Goal: Task Accomplishment & Management: Manage account settings

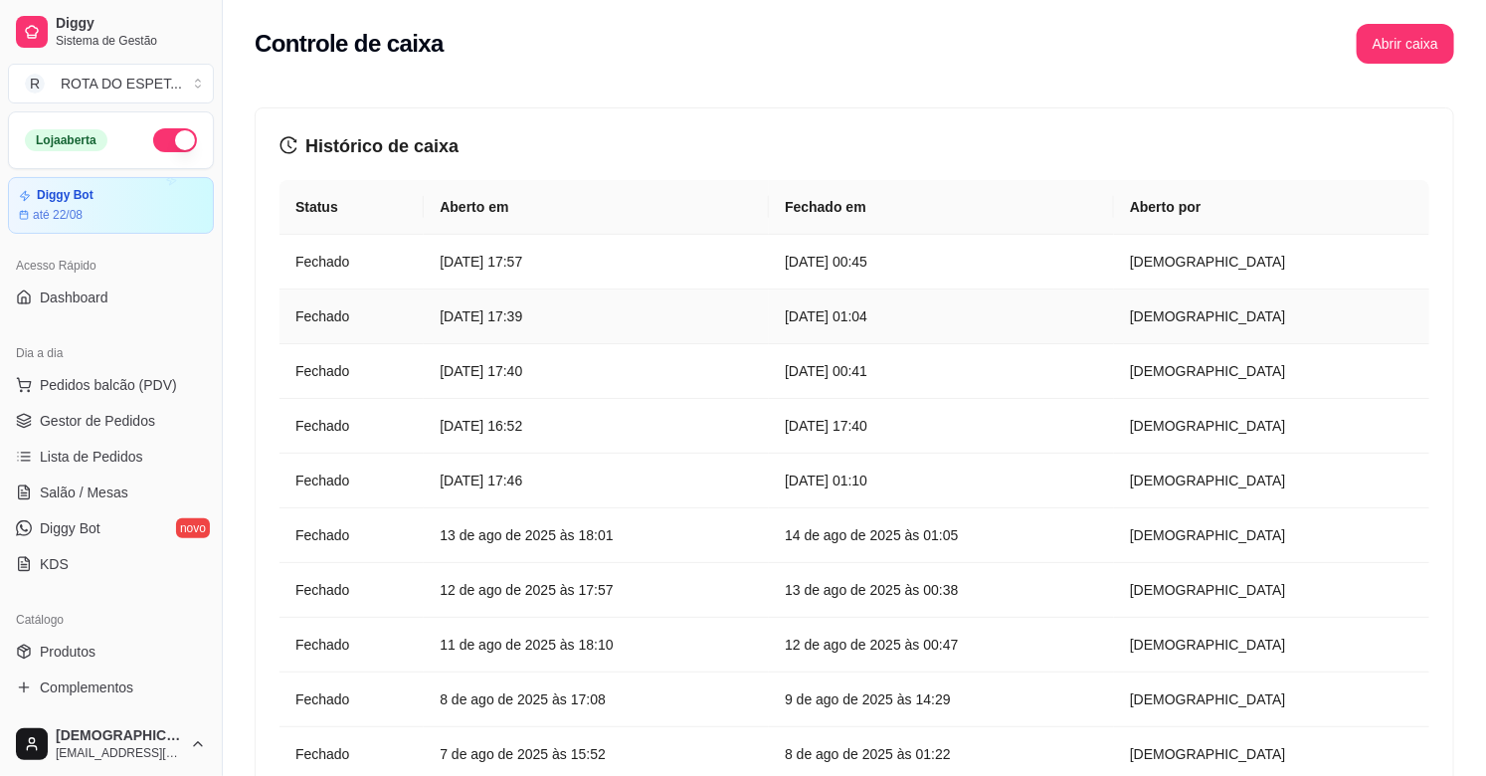
scroll to position [552, 0]
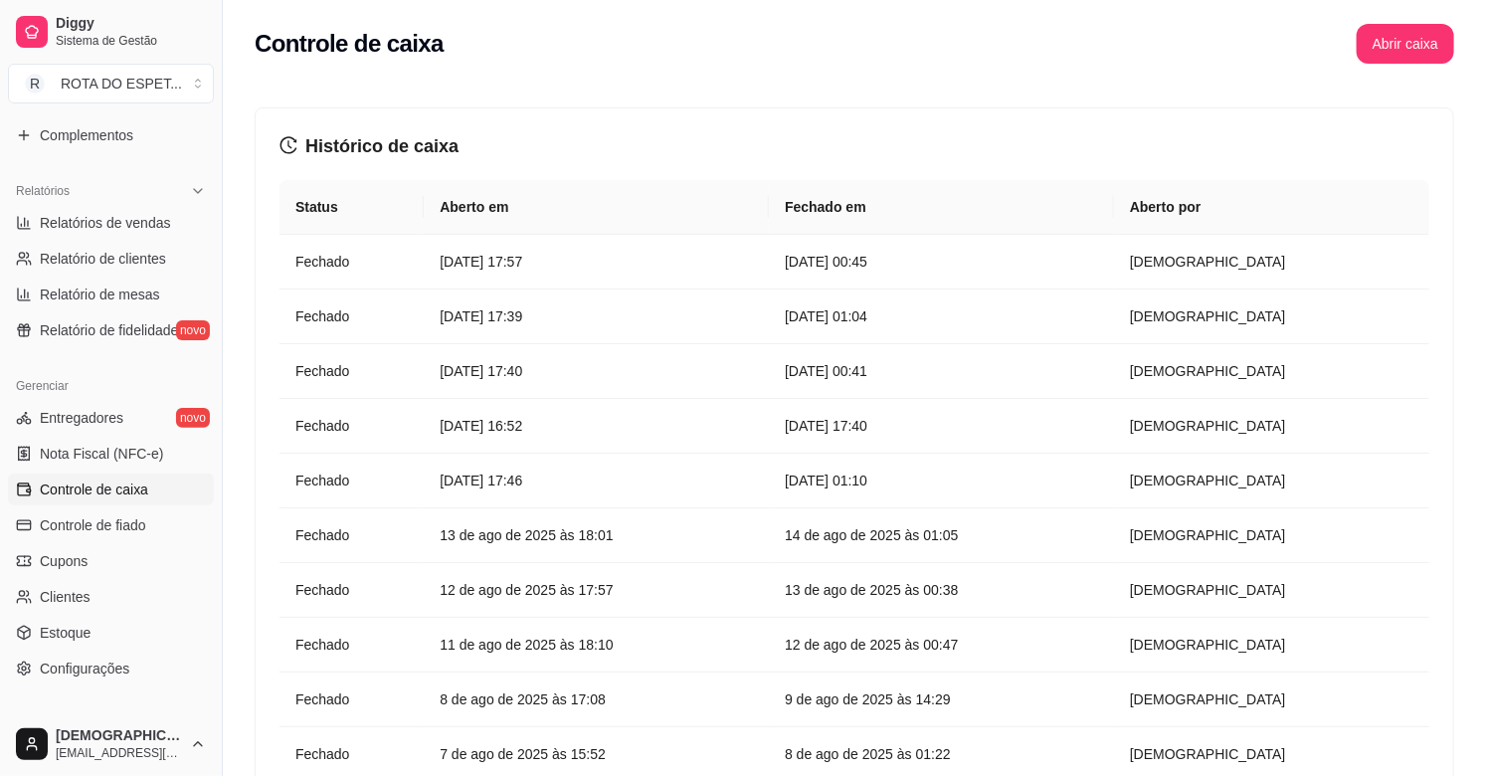
click at [1411, 66] on div "Controle de caixa Abrir caixa" at bounding box center [855, 38] width 1264 height 76
click at [1390, 44] on button "Abrir caixa" at bounding box center [1406, 44] width 98 height 40
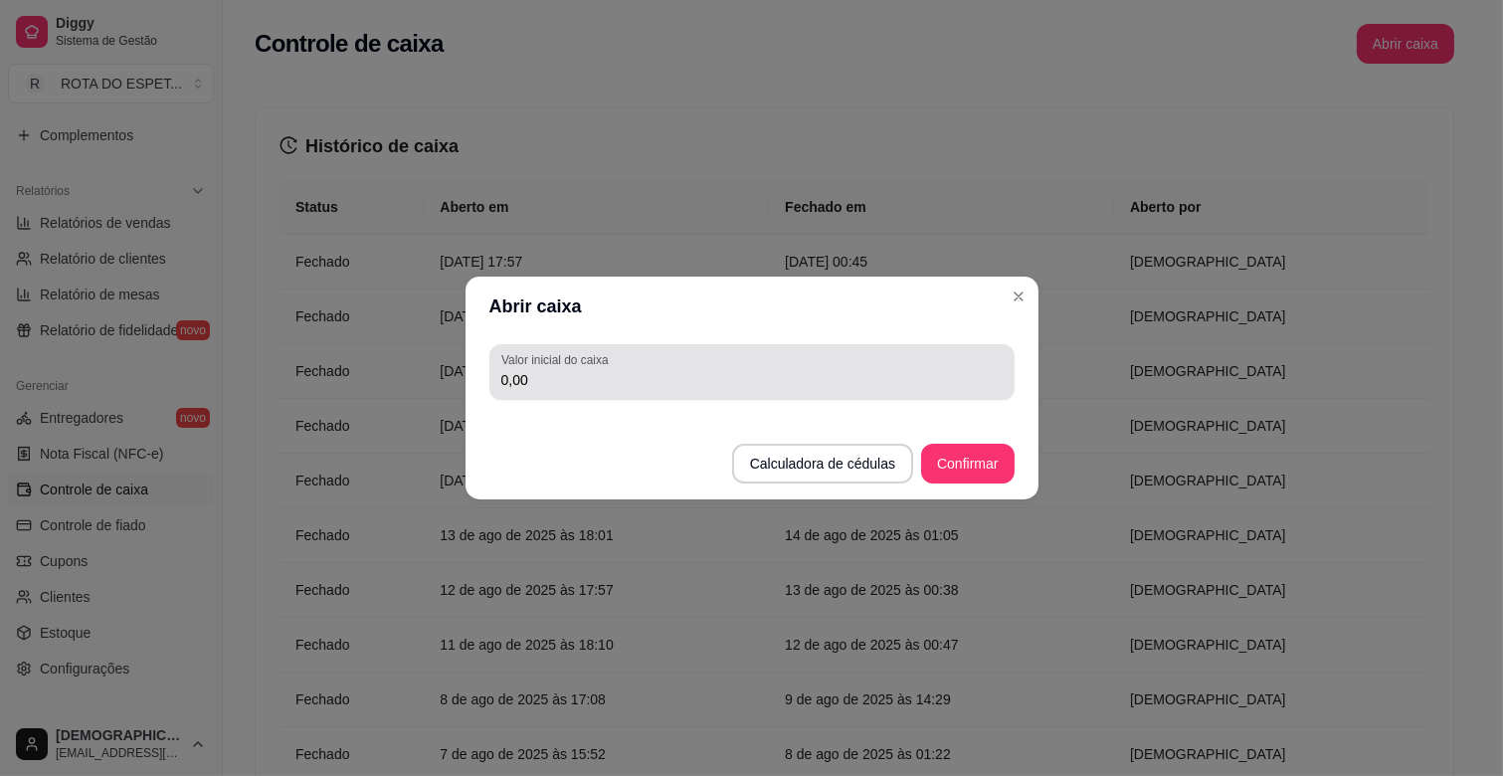
click at [550, 389] on input "0,00" at bounding box center [751, 380] width 501 height 20
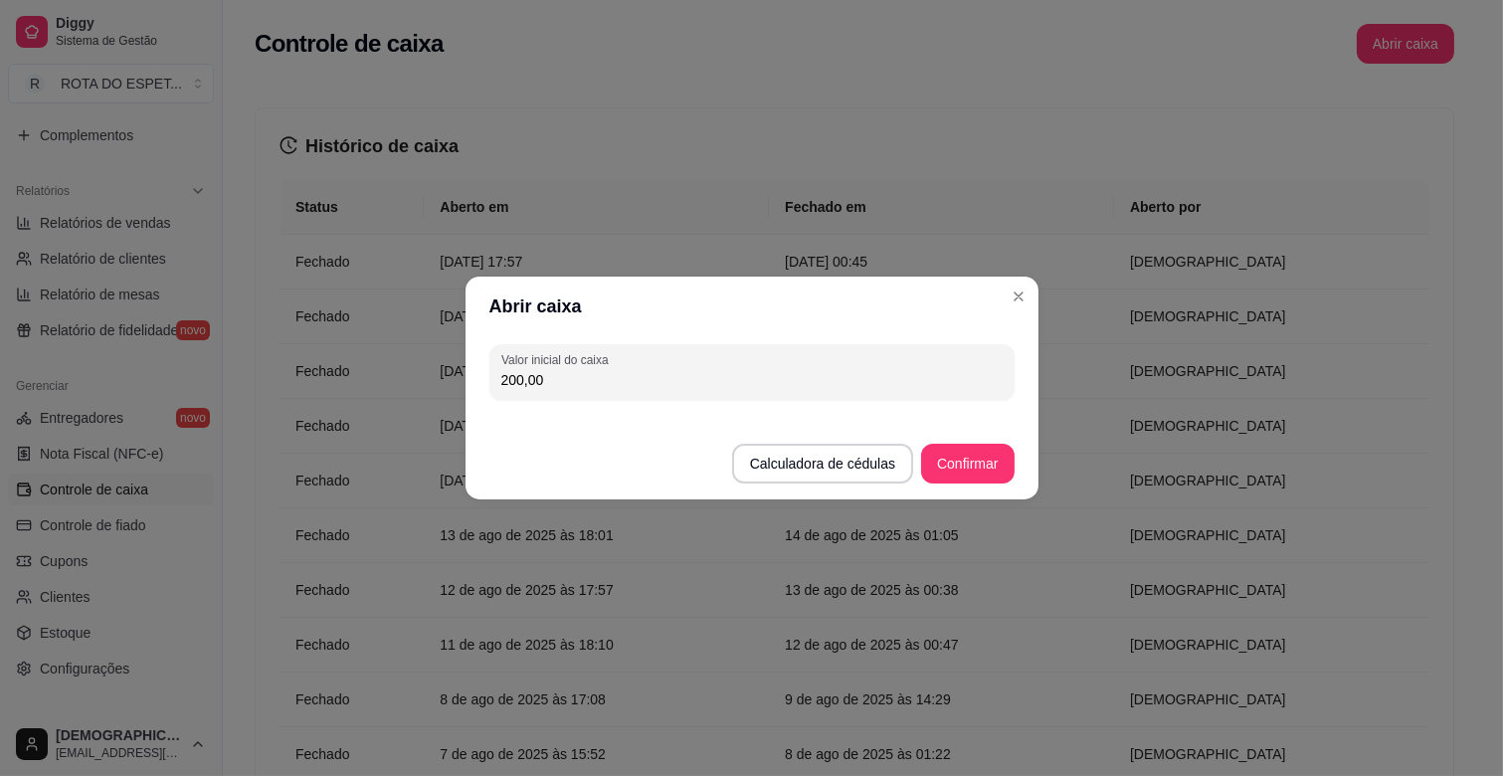
type input "200,00"
click at [996, 438] on footer "Calculadora de cédulas Confirmar" at bounding box center [752, 454] width 573 height 92
click at [985, 466] on button "Confirmar" at bounding box center [967, 464] width 93 height 40
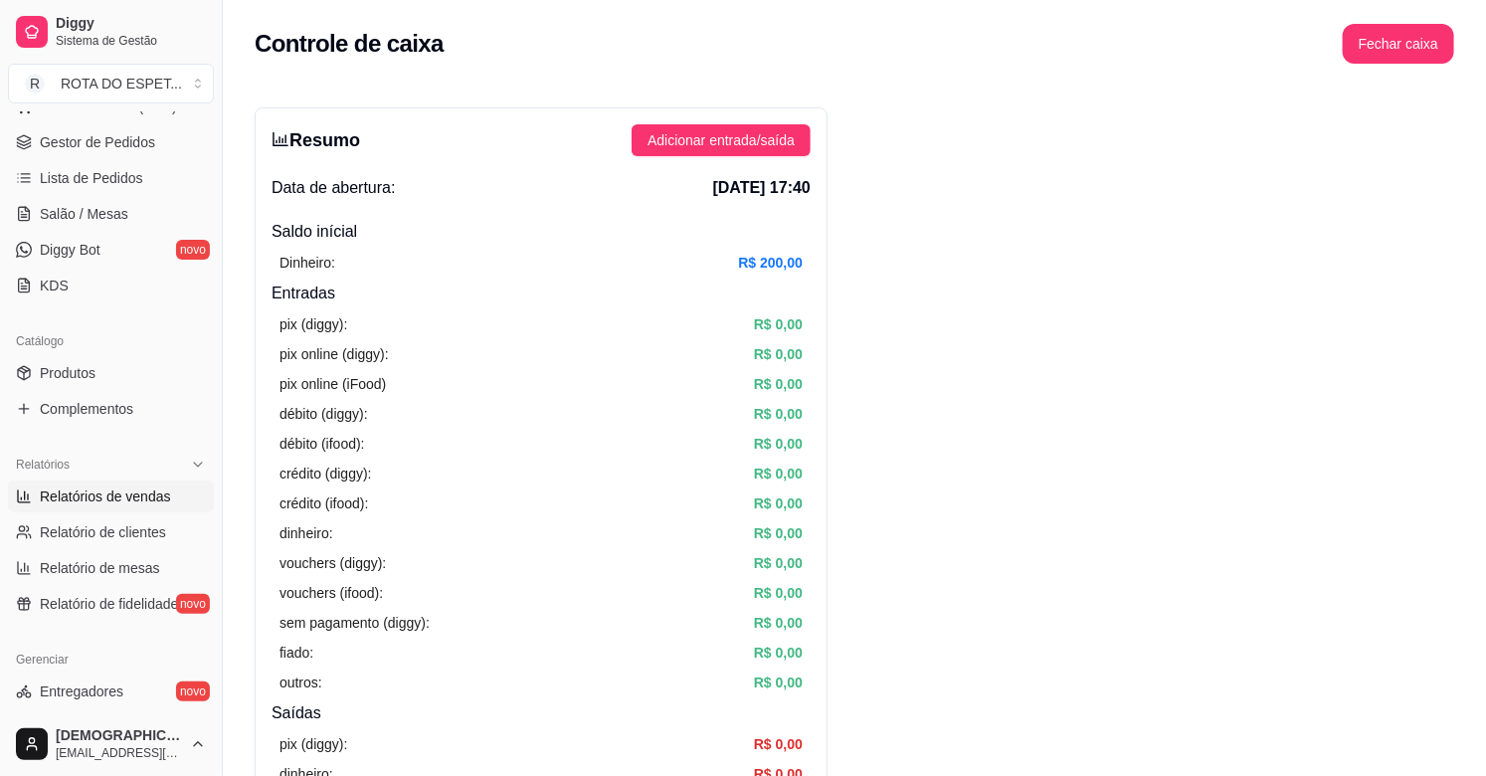
scroll to position [221, 0]
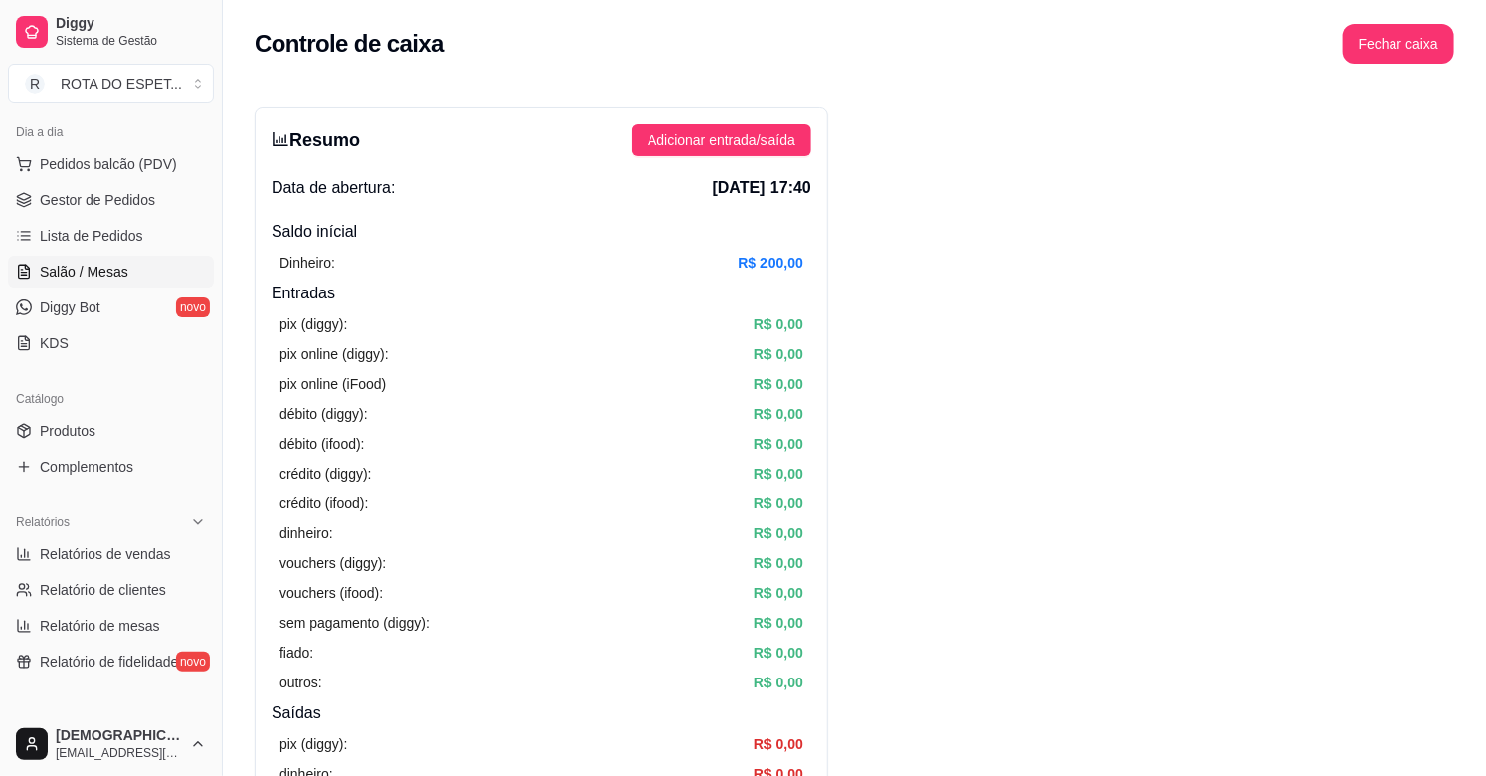
click at [109, 274] on span "Salão / Mesas" at bounding box center [84, 272] width 89 height 20
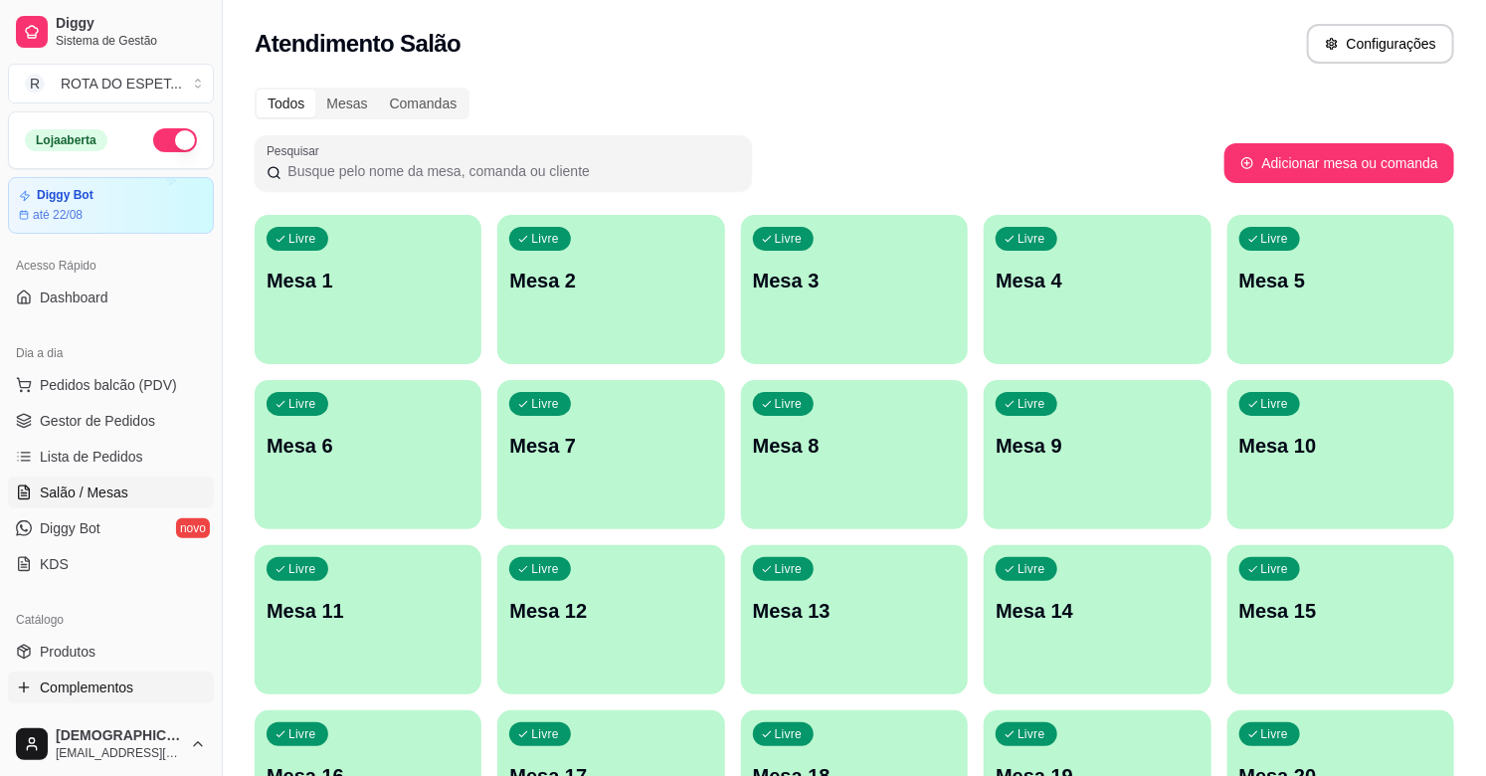
scroll to position [110, 0]
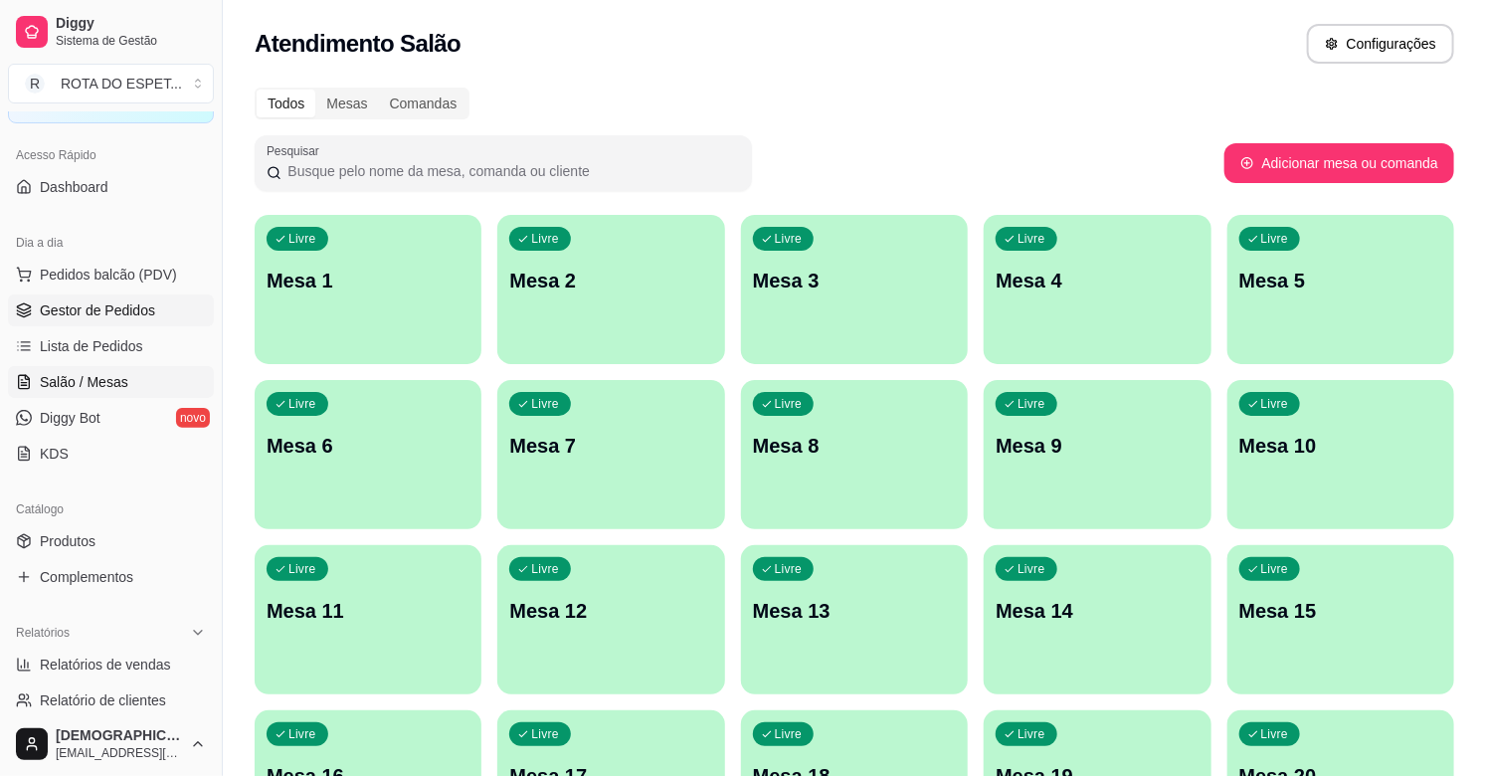
click at [135, 305] on span "Gestor de Pedidos" at bounding box center [97, 310] width 115 height 20
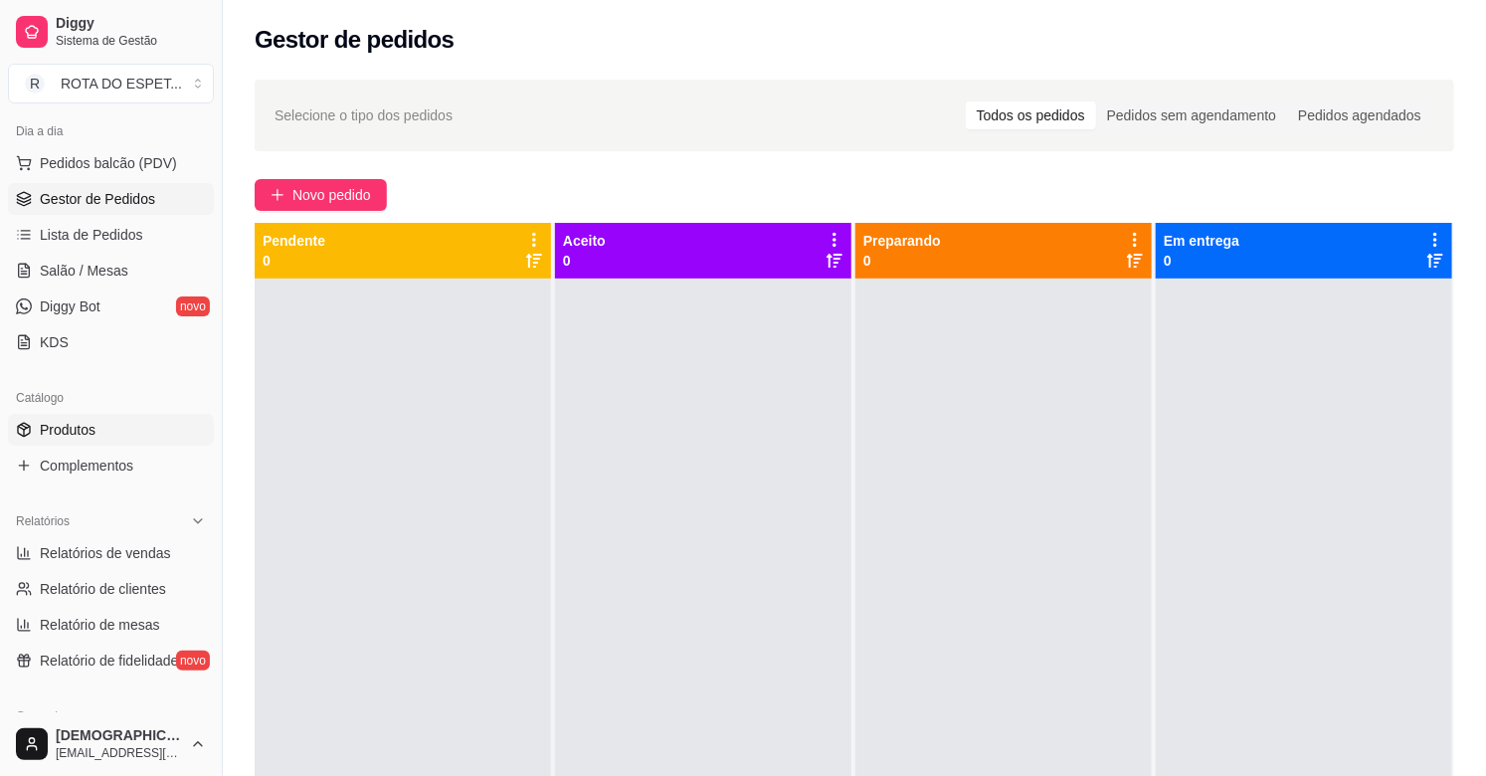
scroll to position [442, 0]
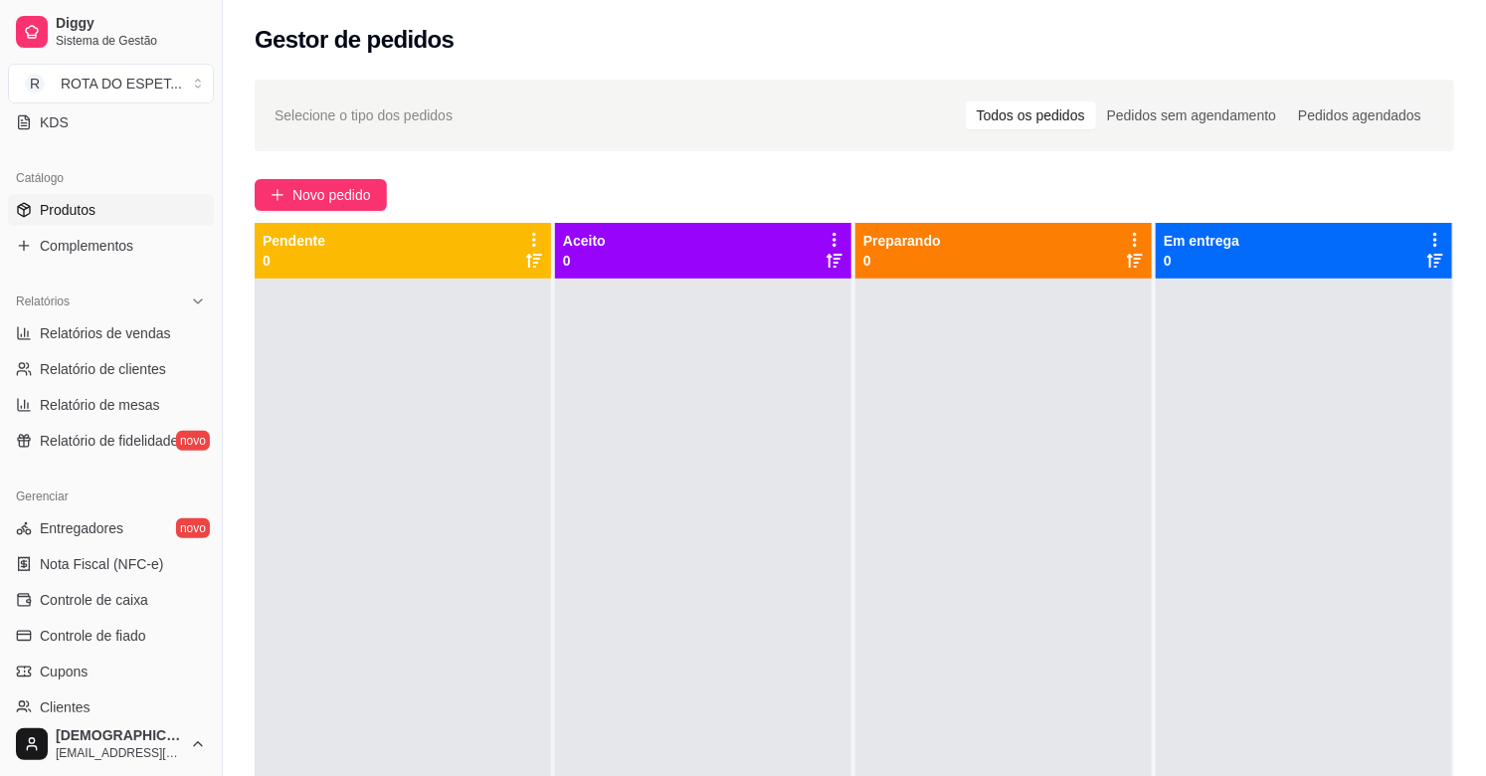
click at [44, 205] on span "Produtos" at bounding box center [68, 210] width 56 height 20
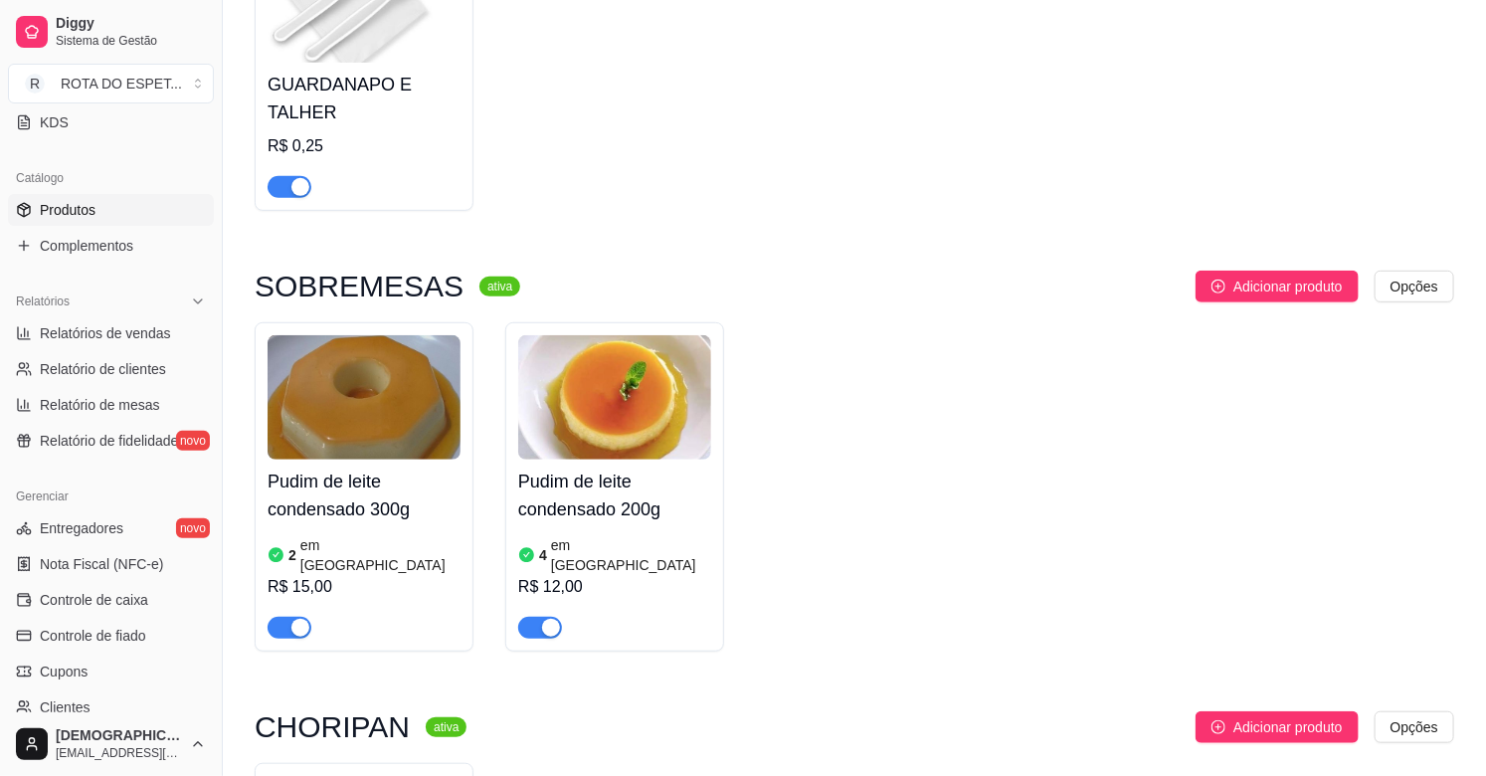
scroll to position [331, 0]
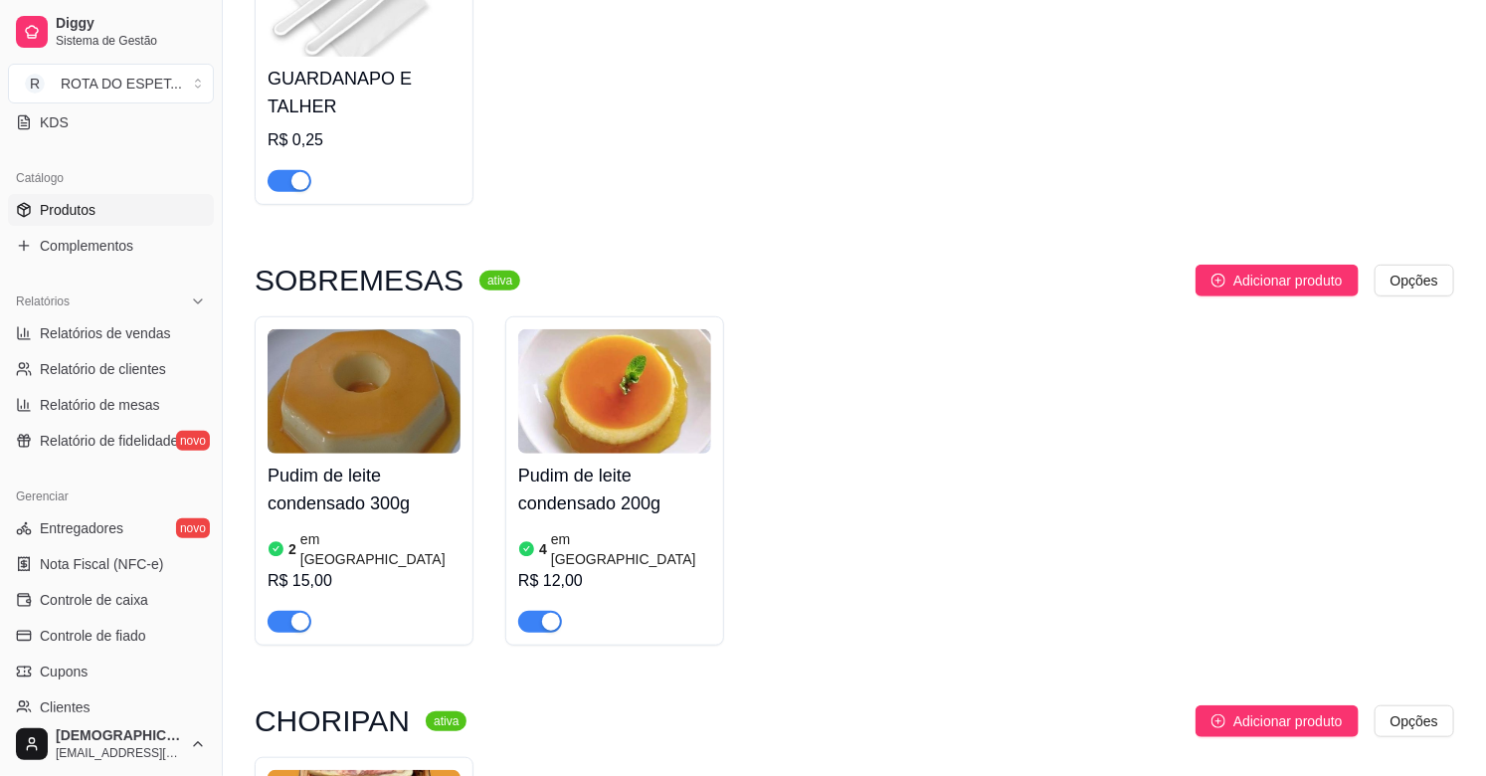
click at [362, 399] on img at bounding box center [364, 391] width 193 height 124
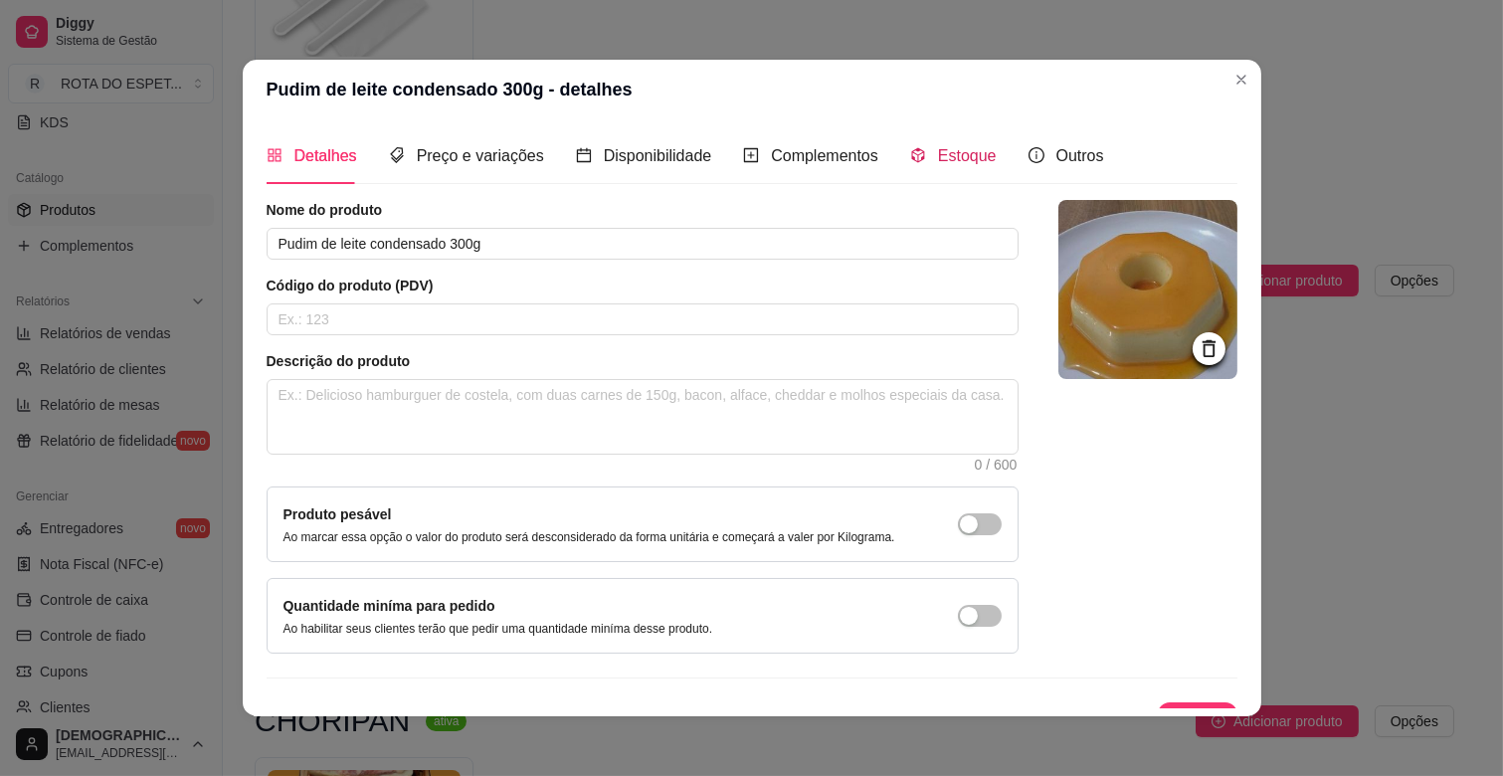
click at [947, 156] on span "Estoque" at bounding box center [967, 155] width 59 height 17
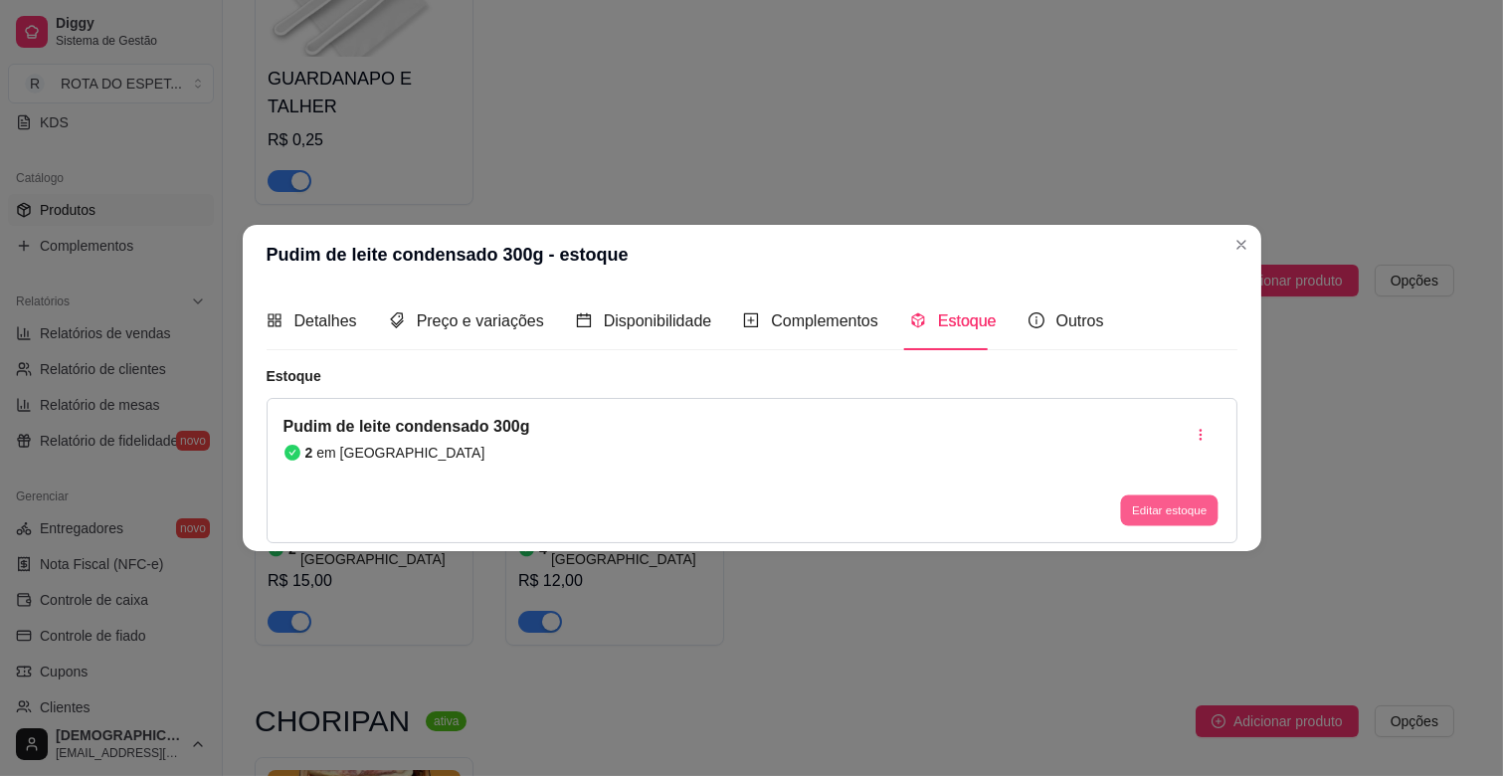
click at [1156, 517] on button "Editar estoque" at bounding box center [1170, 509] width 98 height 31
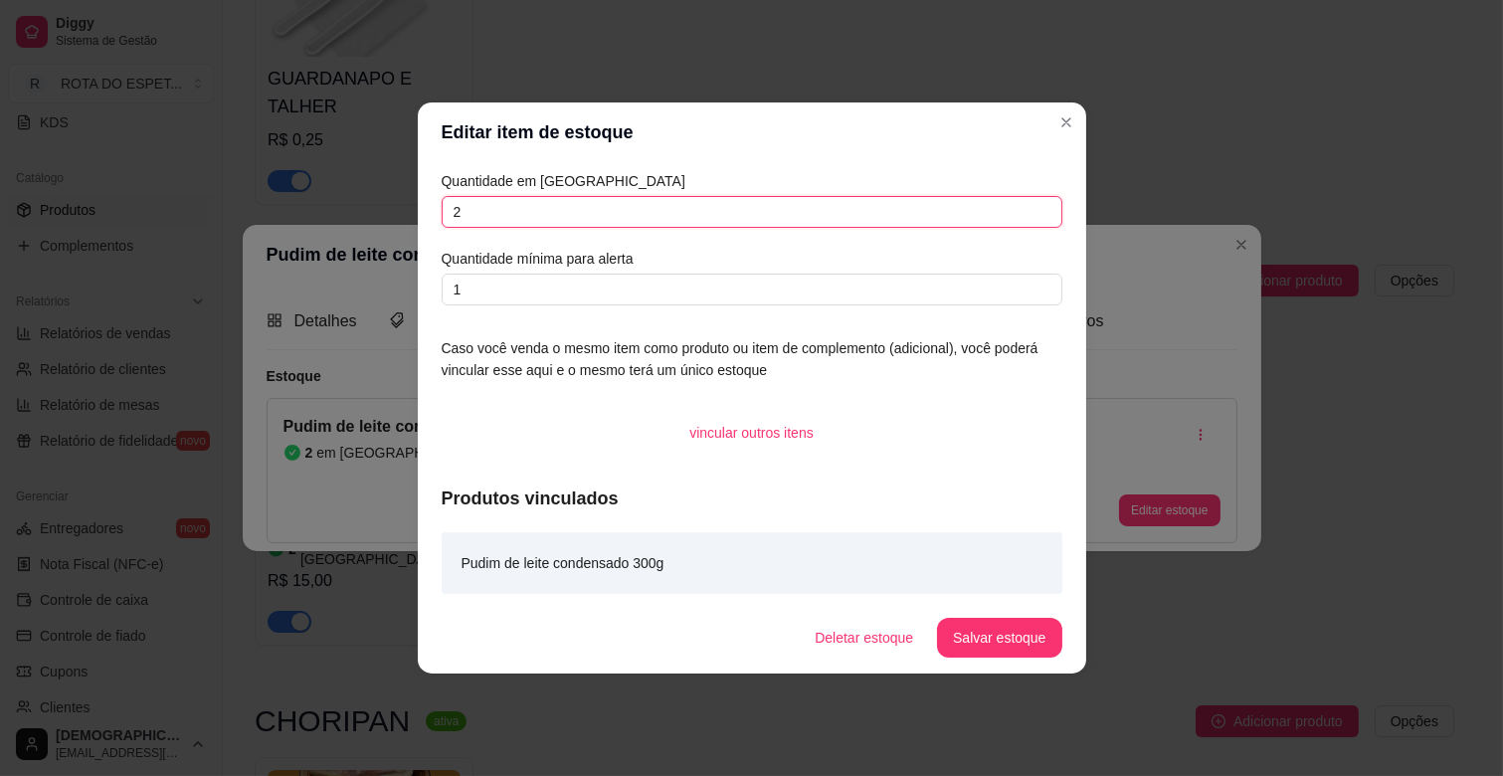
click at [478, 215] on input "2" at bounding box center [752, 212] width 621 height 32
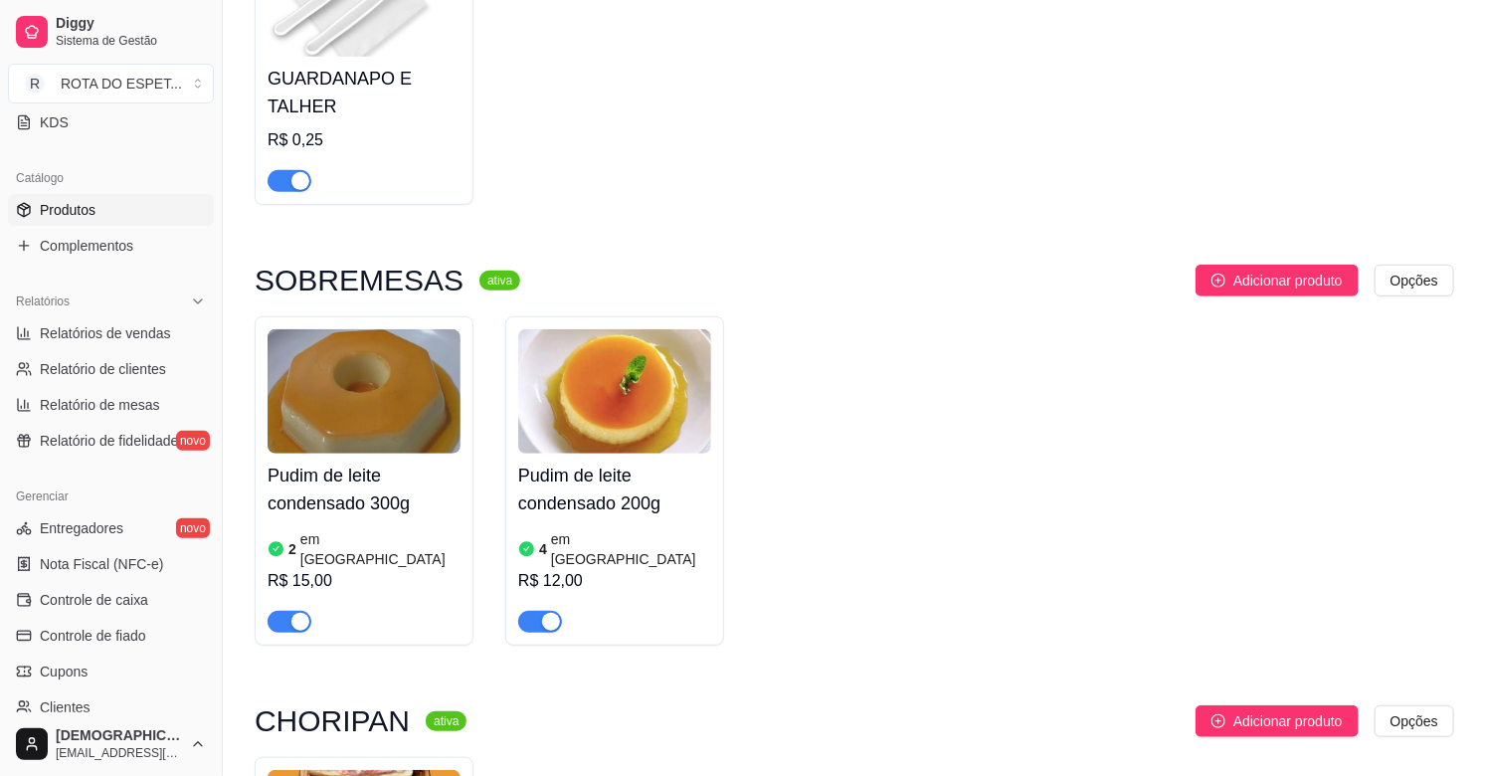
click at [1235, 177] on div "GUARDANAPO E TALHER R$ 0,25" at bounding box center [855, 62] width 1200 height 286
click at [362, 396] on img at bounding box center [364, 391] width 193 height 124
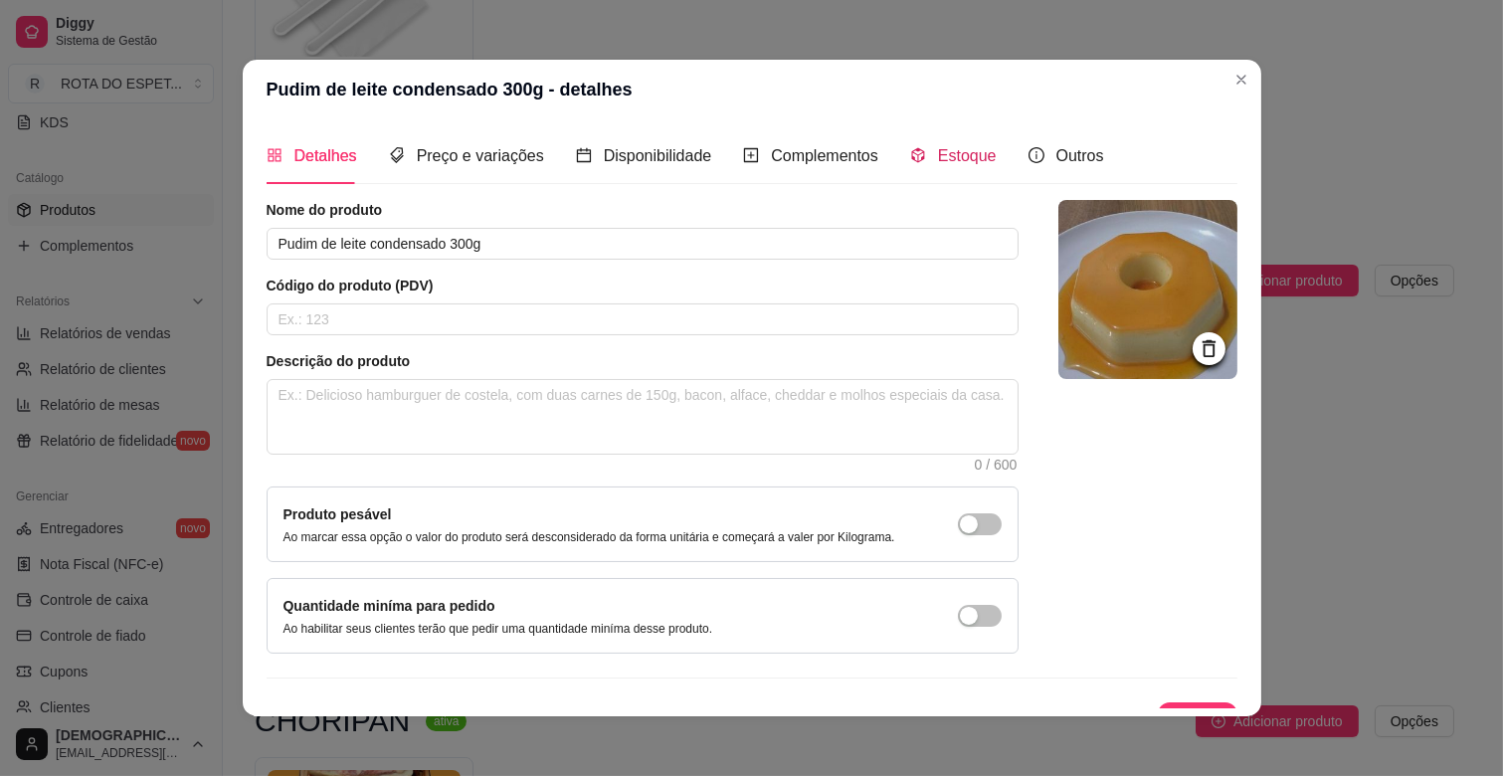
click at [956, 147] on span "Estoque" at bounding box center [967, 155] width 59 height 17
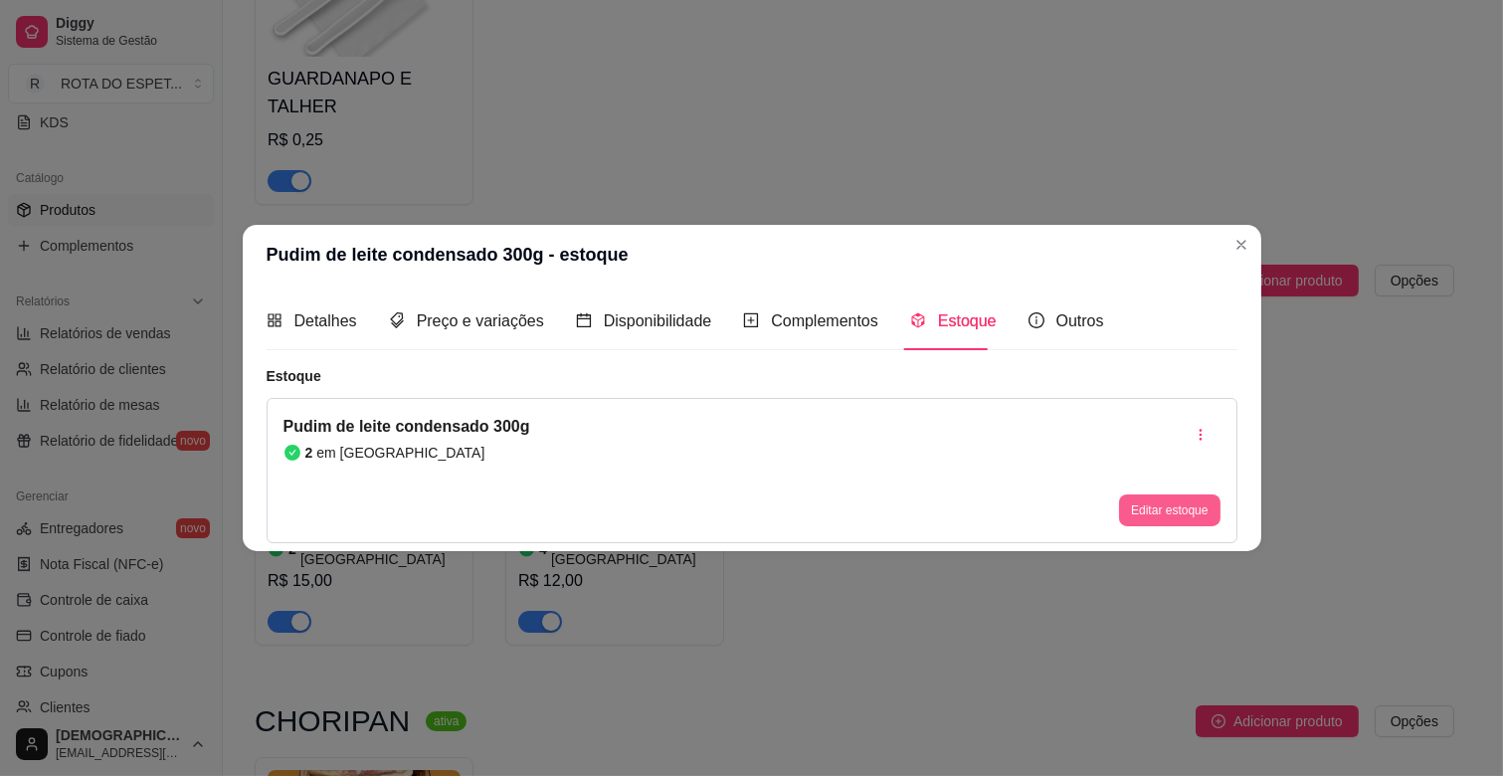
click at [1152, 518] on button "Editar estoque" at bounding box center [1169, 510] width 100 height 32
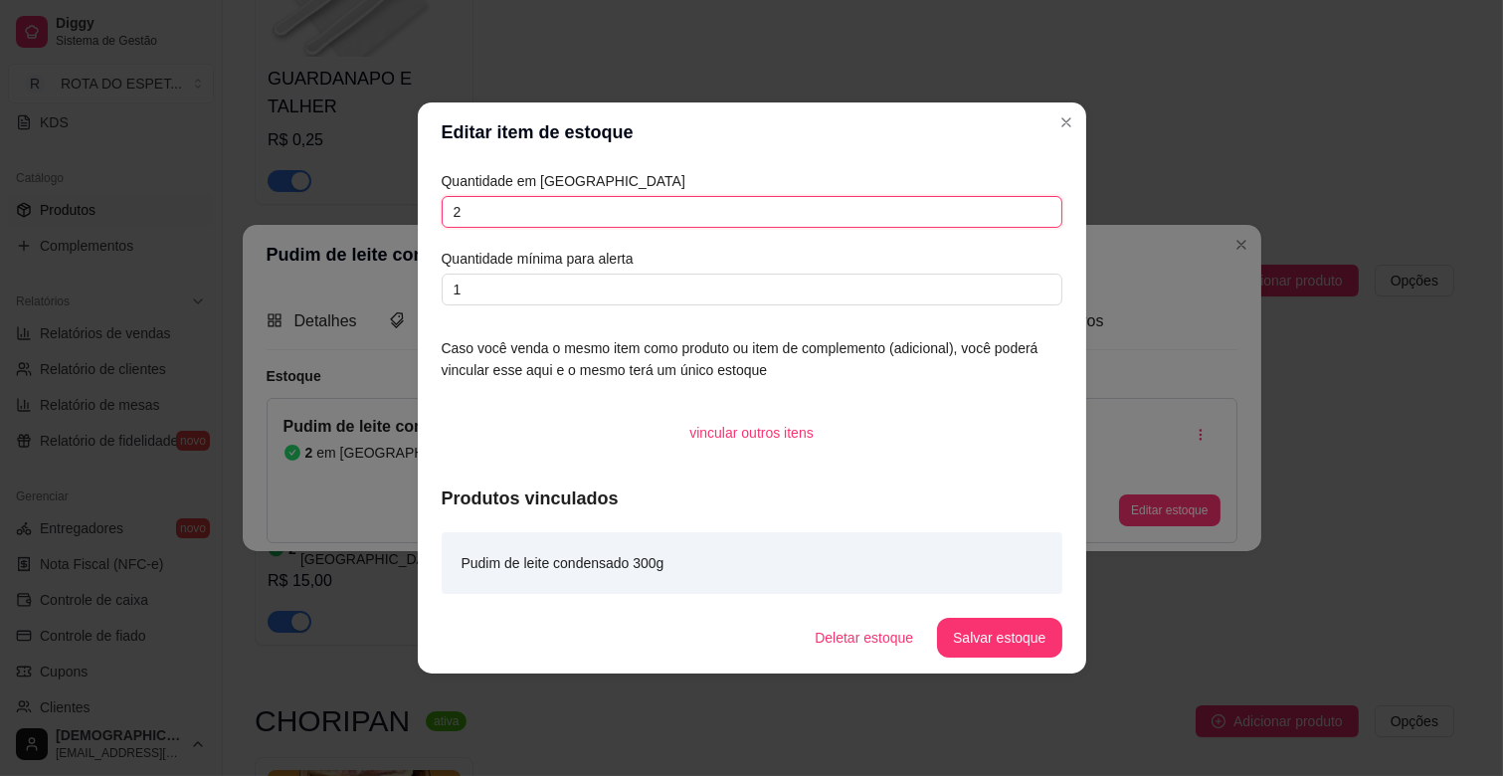
click at [497, 217] on input "2" at bounding box center [752, 212] width 621 height 32
type input "7"
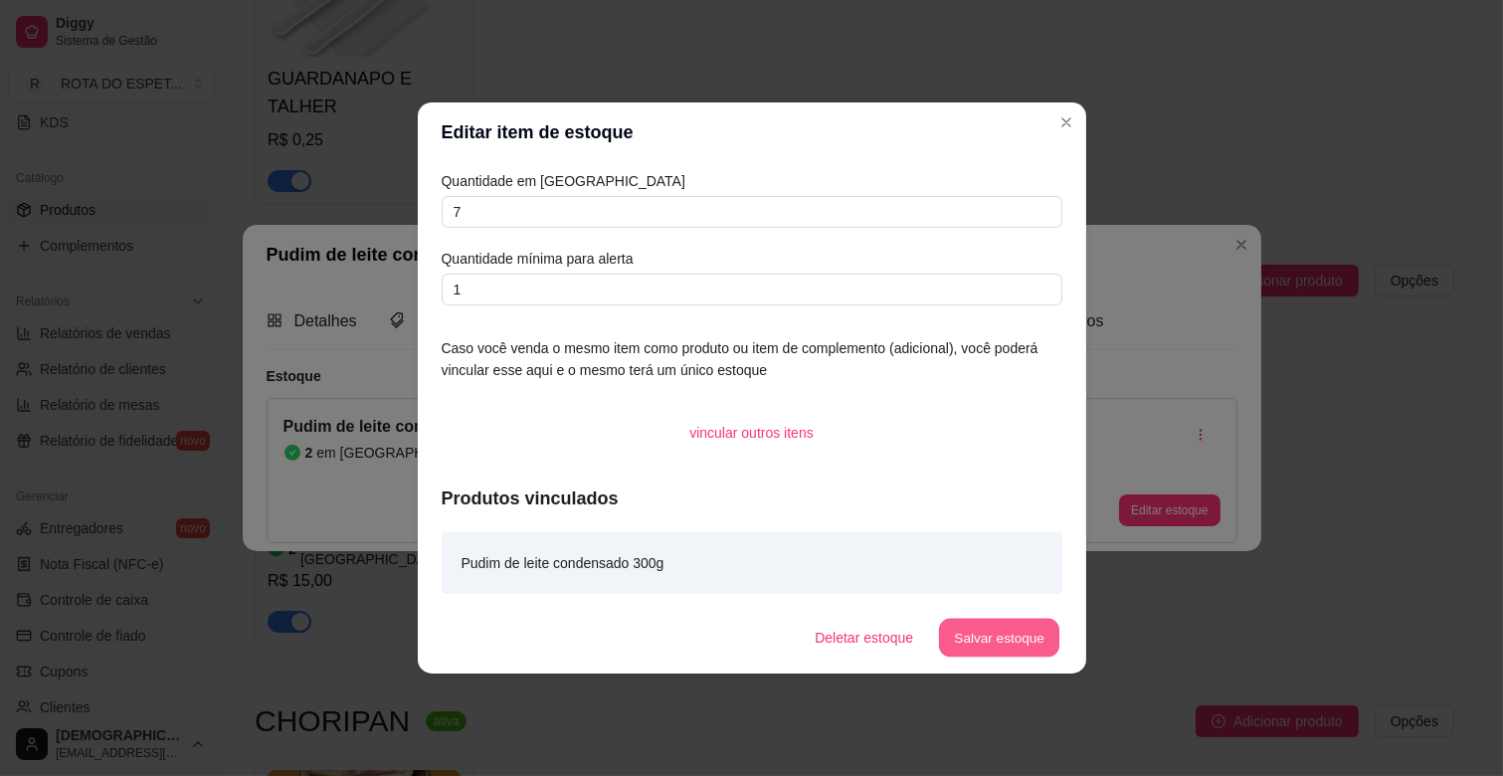
click at [977, 628] on button "Salvar estoque" at bounding box center [999, 638] width 121 height 39
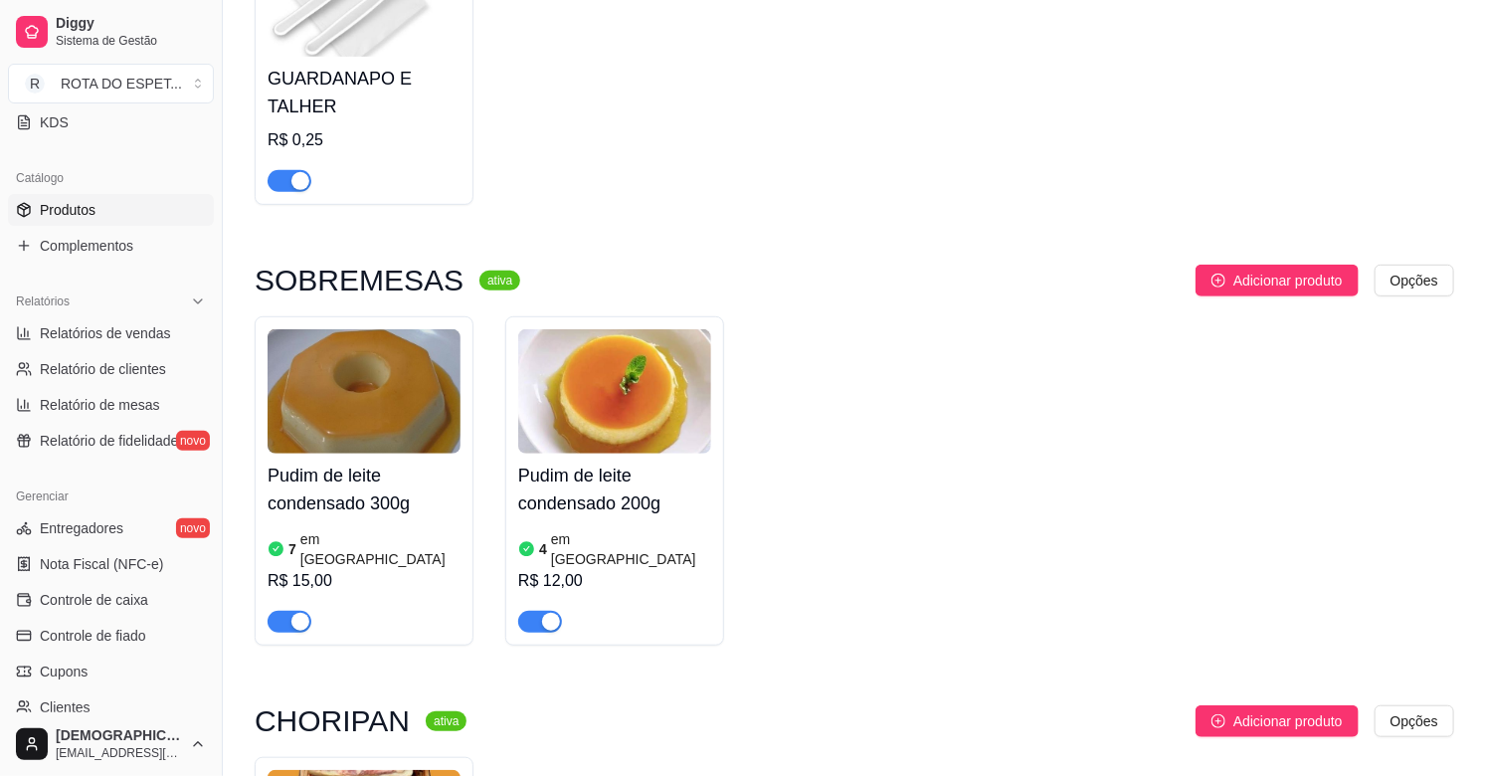
click at [1236, 194] on div "GUARDANAPO E TALHER R$ 0,25" at bounding box center [855, 62] width 1200 height 286
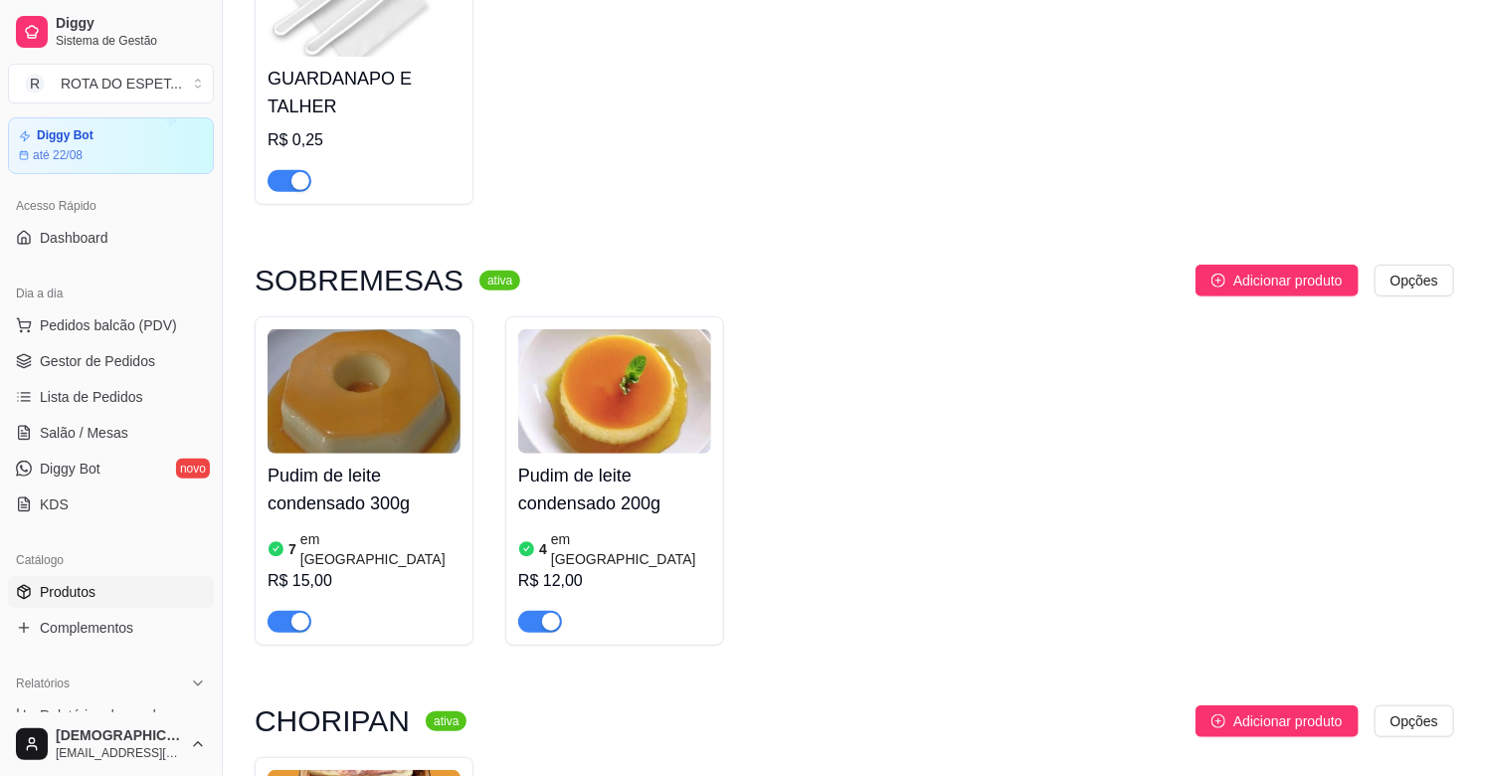
scroll to position [0, 0]
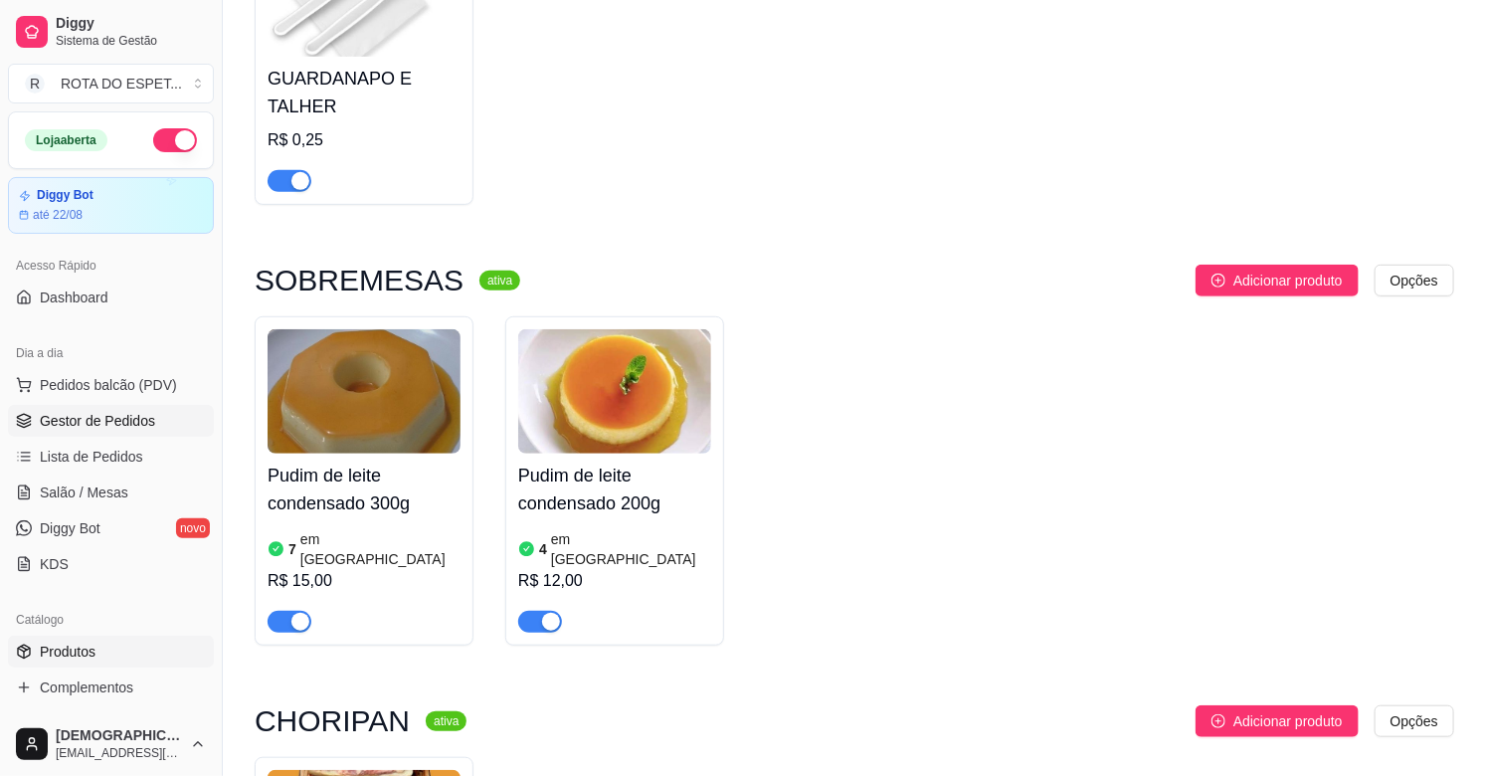
click at [98, 418] on span "Gestor de Pedidos" at bounding box center [97, 421] width 115 height 20
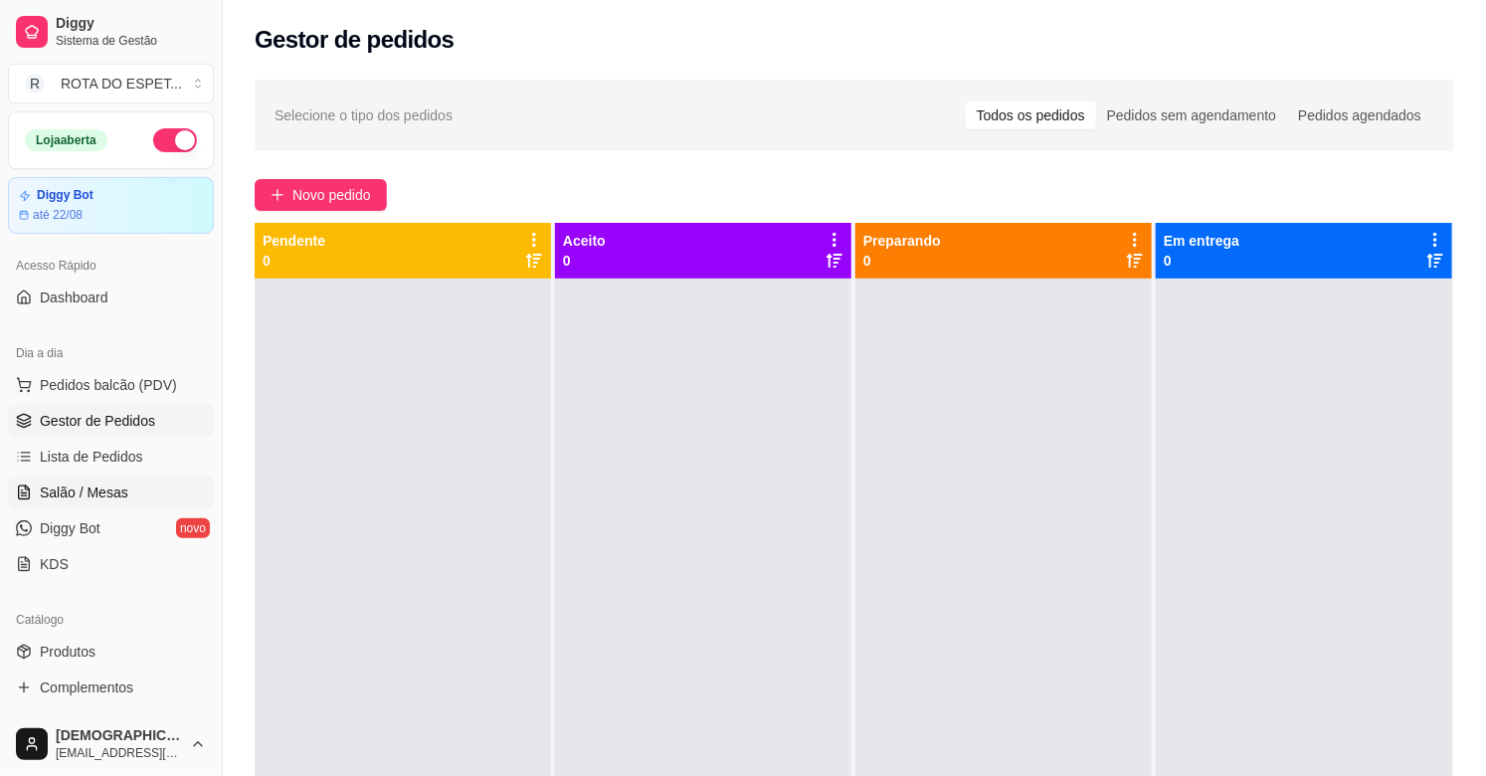
click at [101, 497] on span "Salão / Mesas" at bounding box center [84, 493] width 89 height 20
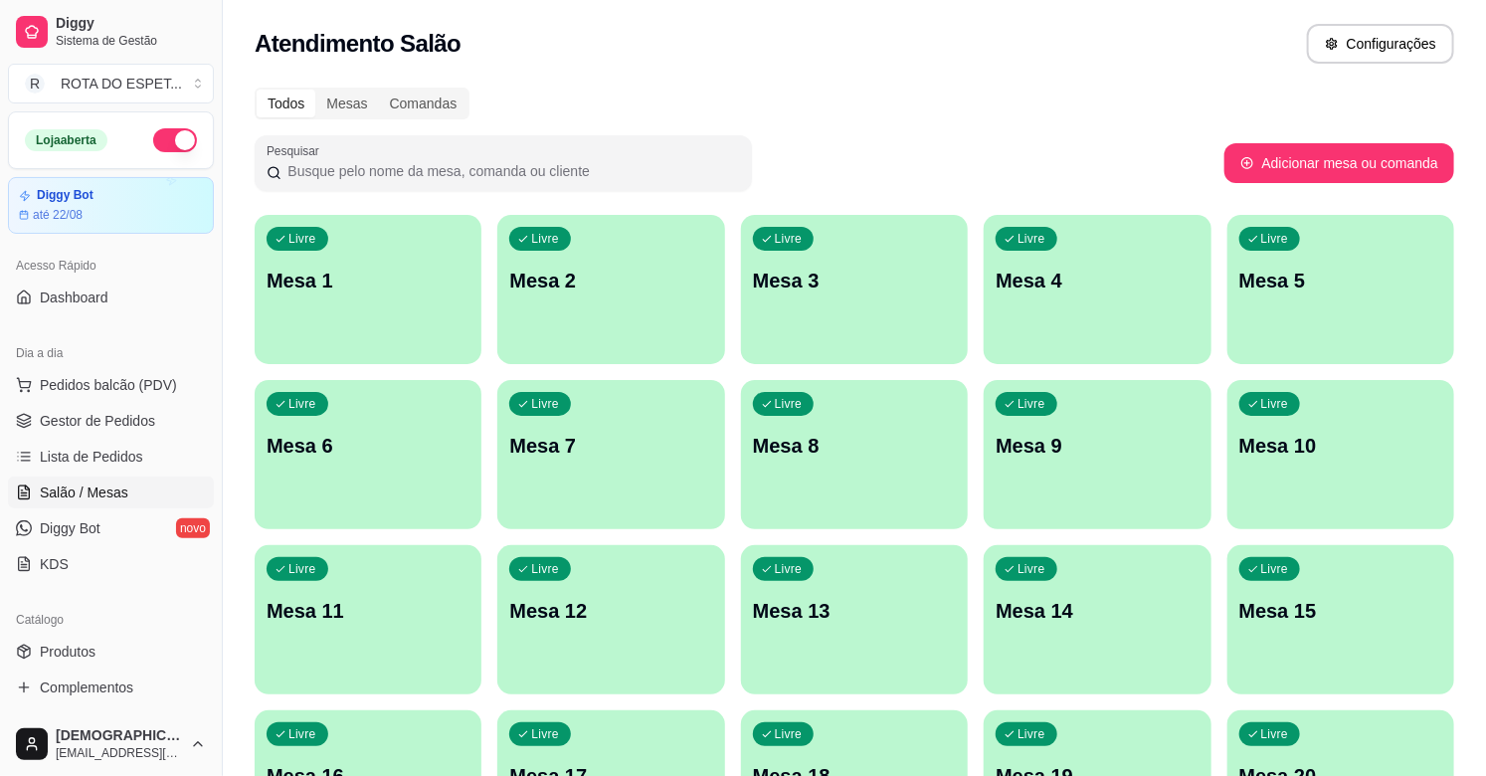
click at [1043, 96] on div "Todos Mesas Comandas" at bounding box center [855, 104] width 1200 height 32
click at [759, 185] on div "Pesquisar" at bounding box center [740, 163] width 970 height 56
